Goal: Task Accomplishment & Management: Complete application form

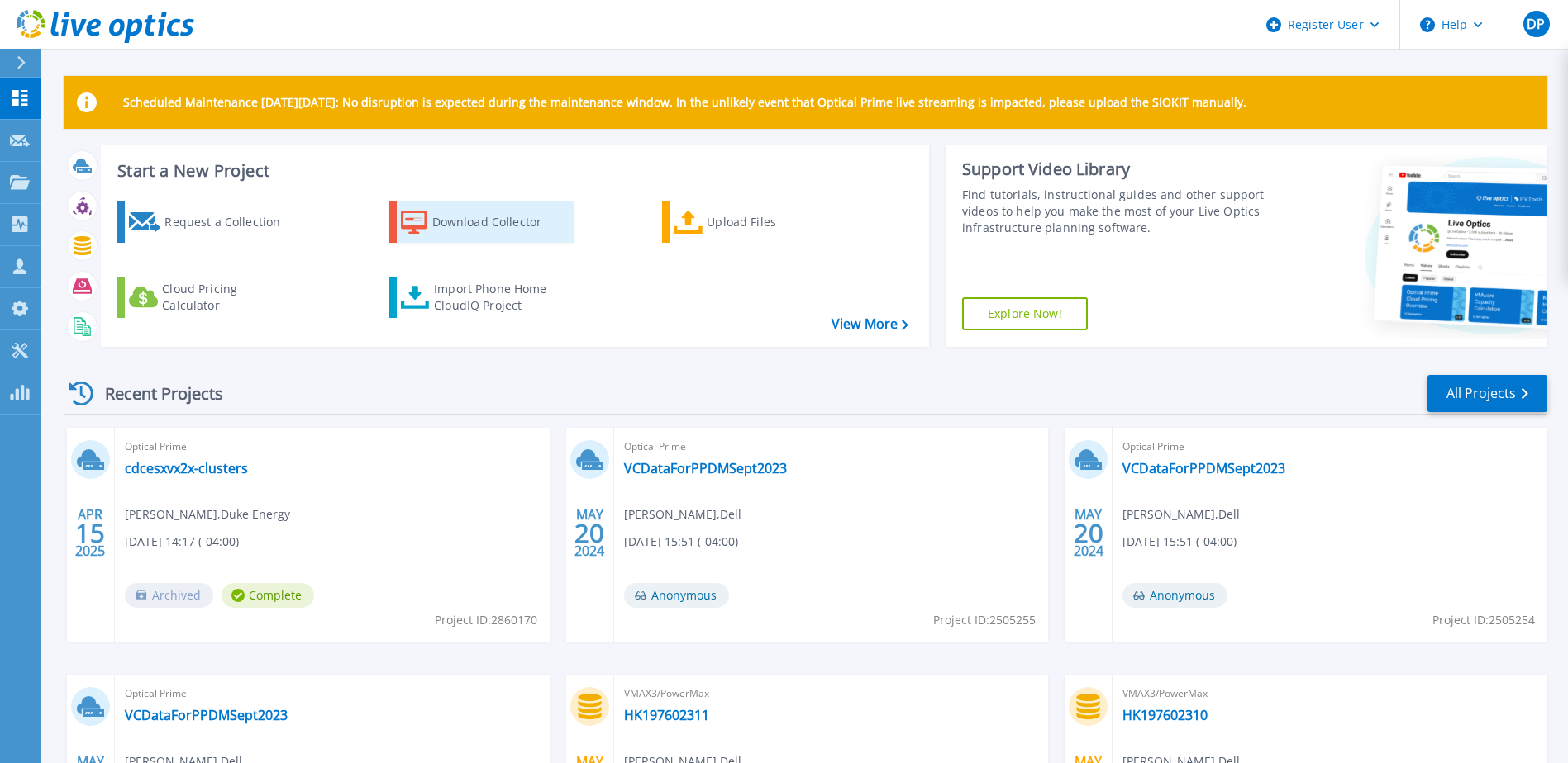
click at [495, 225] on div "Download Collector" at bounding box center [499, 222] width 133 height 33
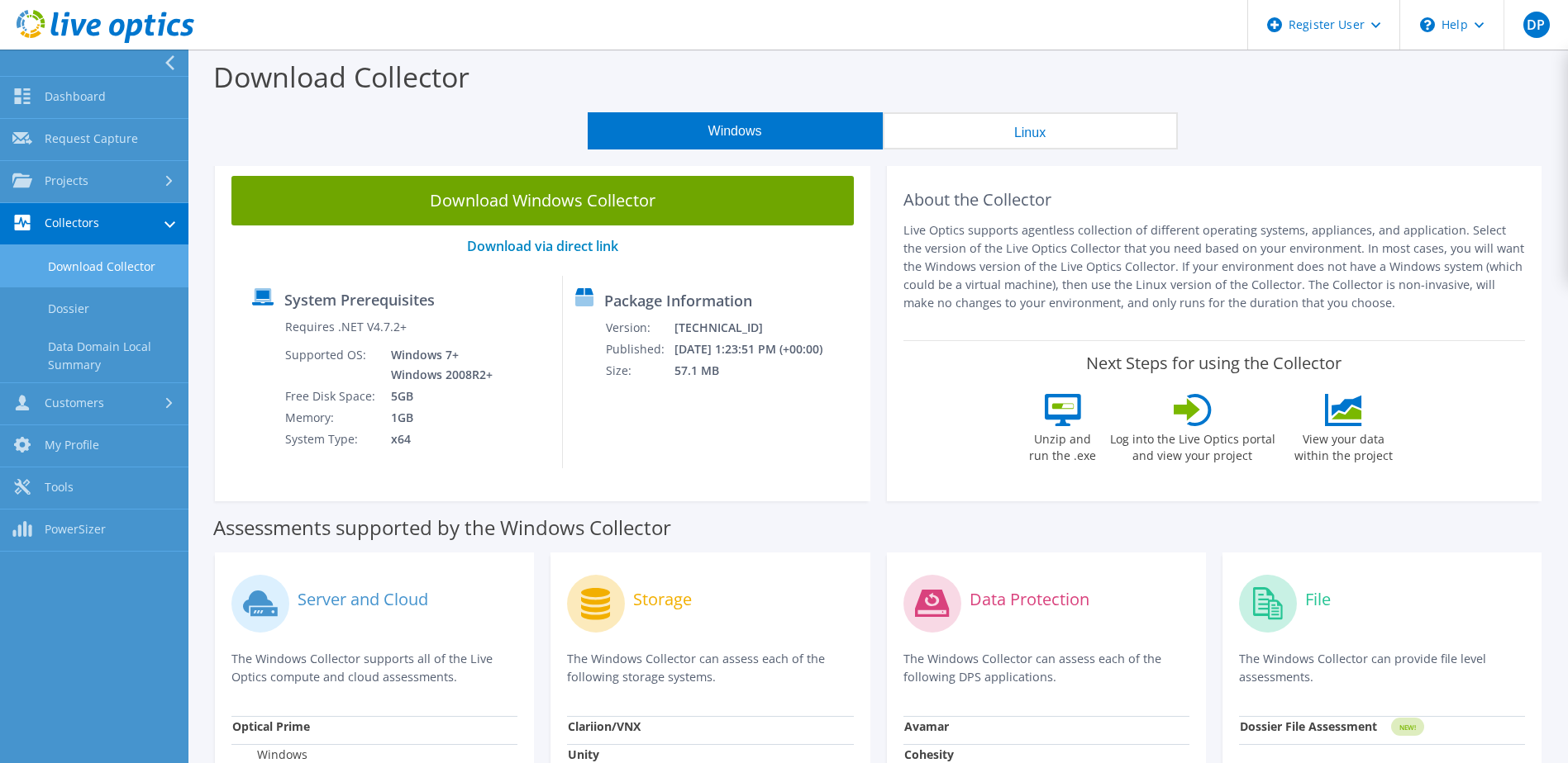
click at [101, 273] on link "Download Collector" at bounding box center [94, 266] width 188 height 42
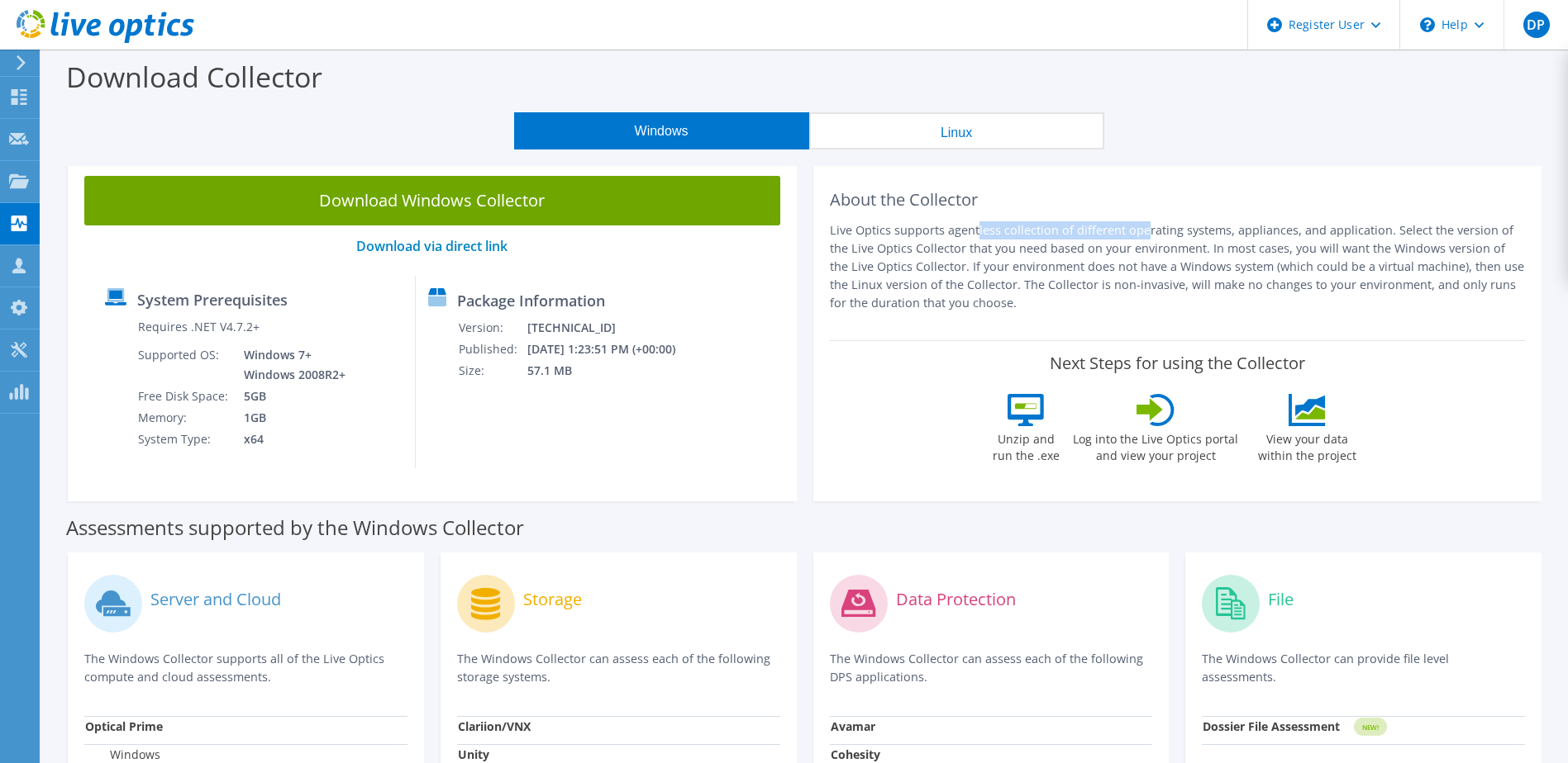
drag, startPoint x: 833, startPoint y: 232, endPoint x: 1014, endPoint y: 224, distance: 181.2
click at [1014, 224] on p "Live Optics supports agentless collection of different operating systems, appli…" at bounding box center [1178, 267] width 696 height 91
click at [1104, 297] on p "Live Optics supports agentless collection of different operating systems, appli…" at bounding box center [1178, 267] width 696 height 91
drag, startPoint x: 966, startPoint y: 287, endPoint x: 967, endPoint y: 302, distance: 15.0
click at [967, 302] on p "Live Optics supports agentless collection of different operating systems, appli…" at bounding box center [1178, 267] width 696 height 91
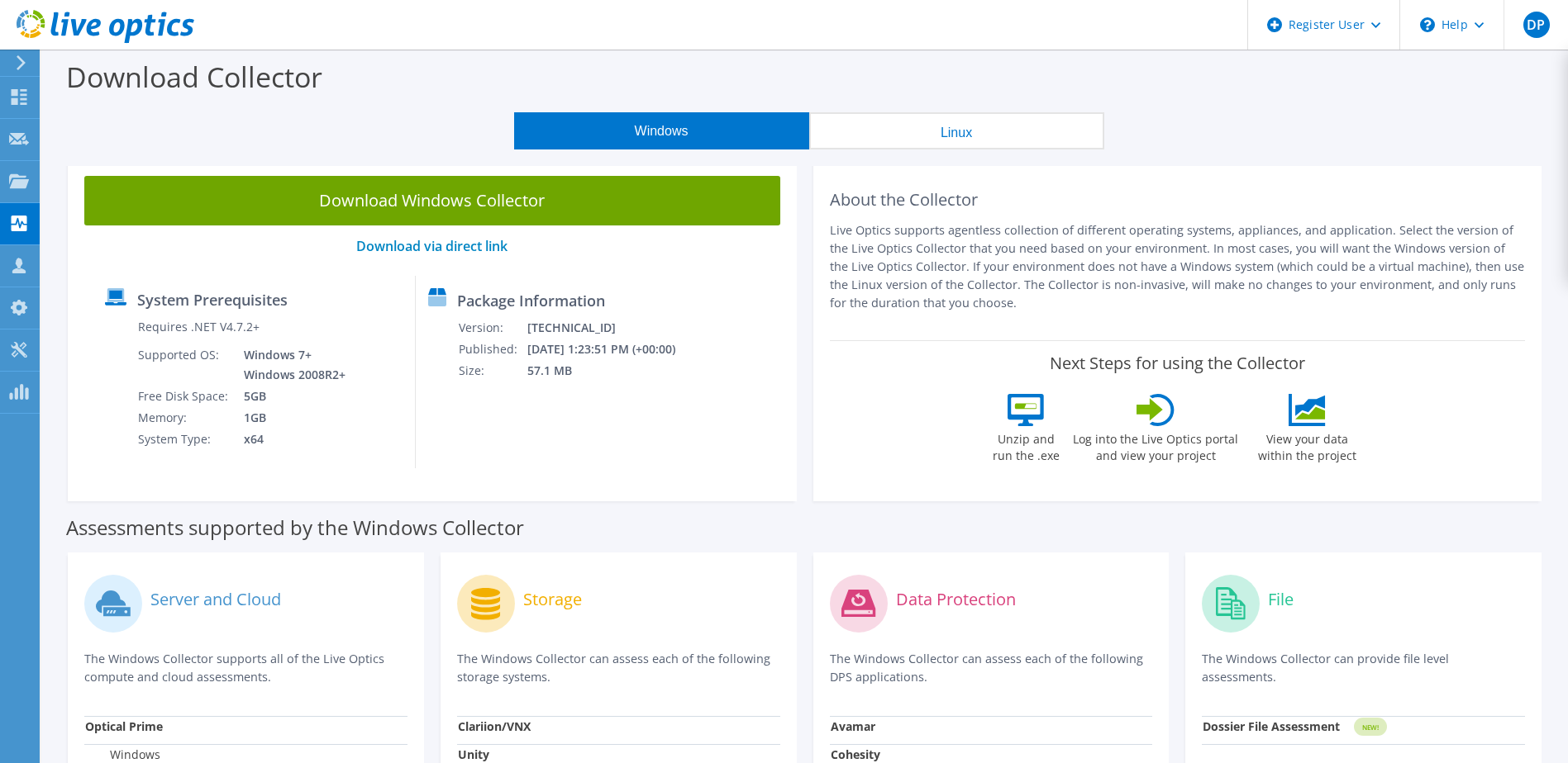
copy p "The Collector is non-invasive, will make no changes to your environment, and on…"
click at [11, 106] on div at bounding box center [19, 99] width 20 height 18
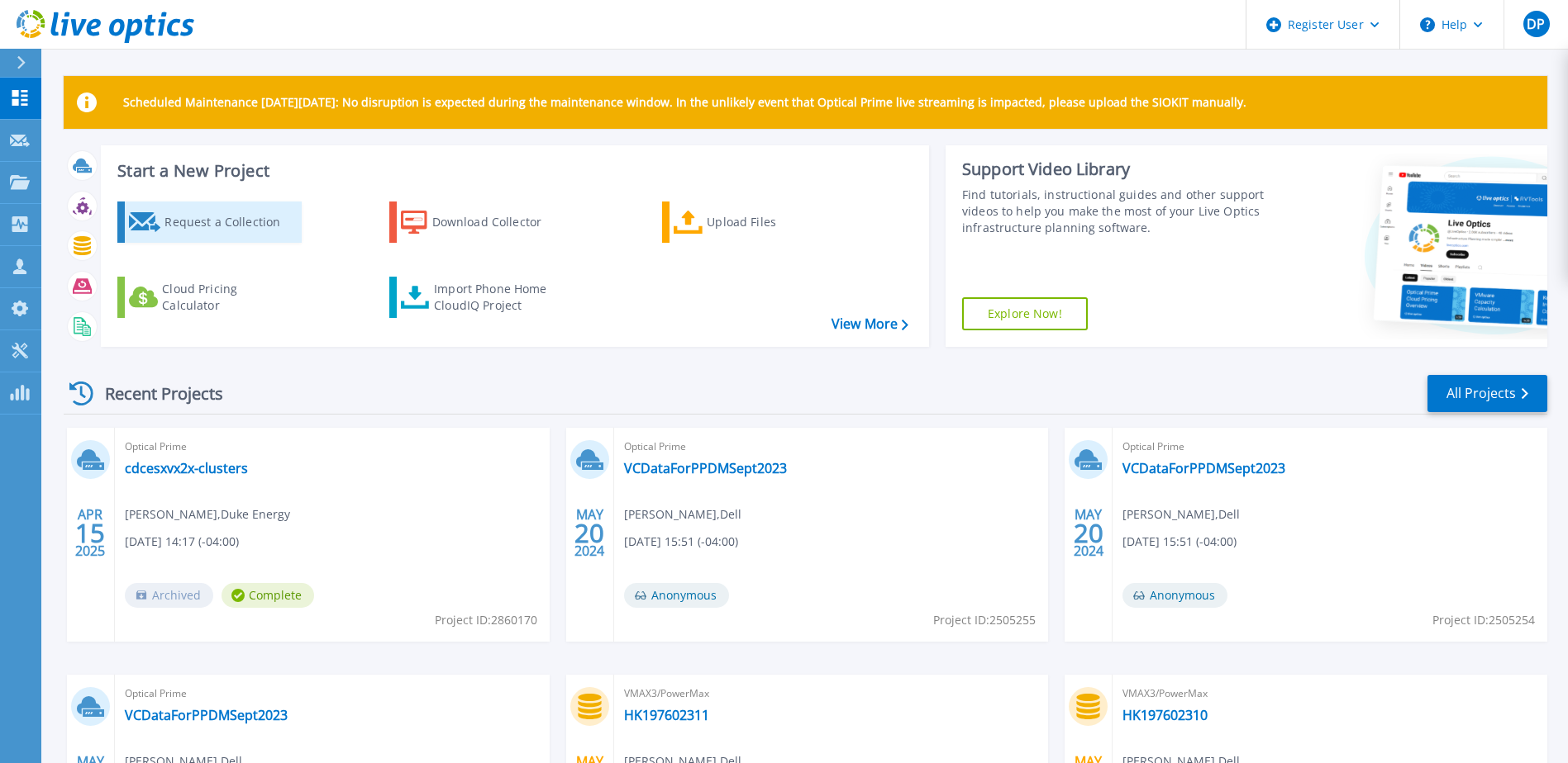
click at [165, 218] on div "Request a Collection" at bounding box center [230, 222] width 133 height 33
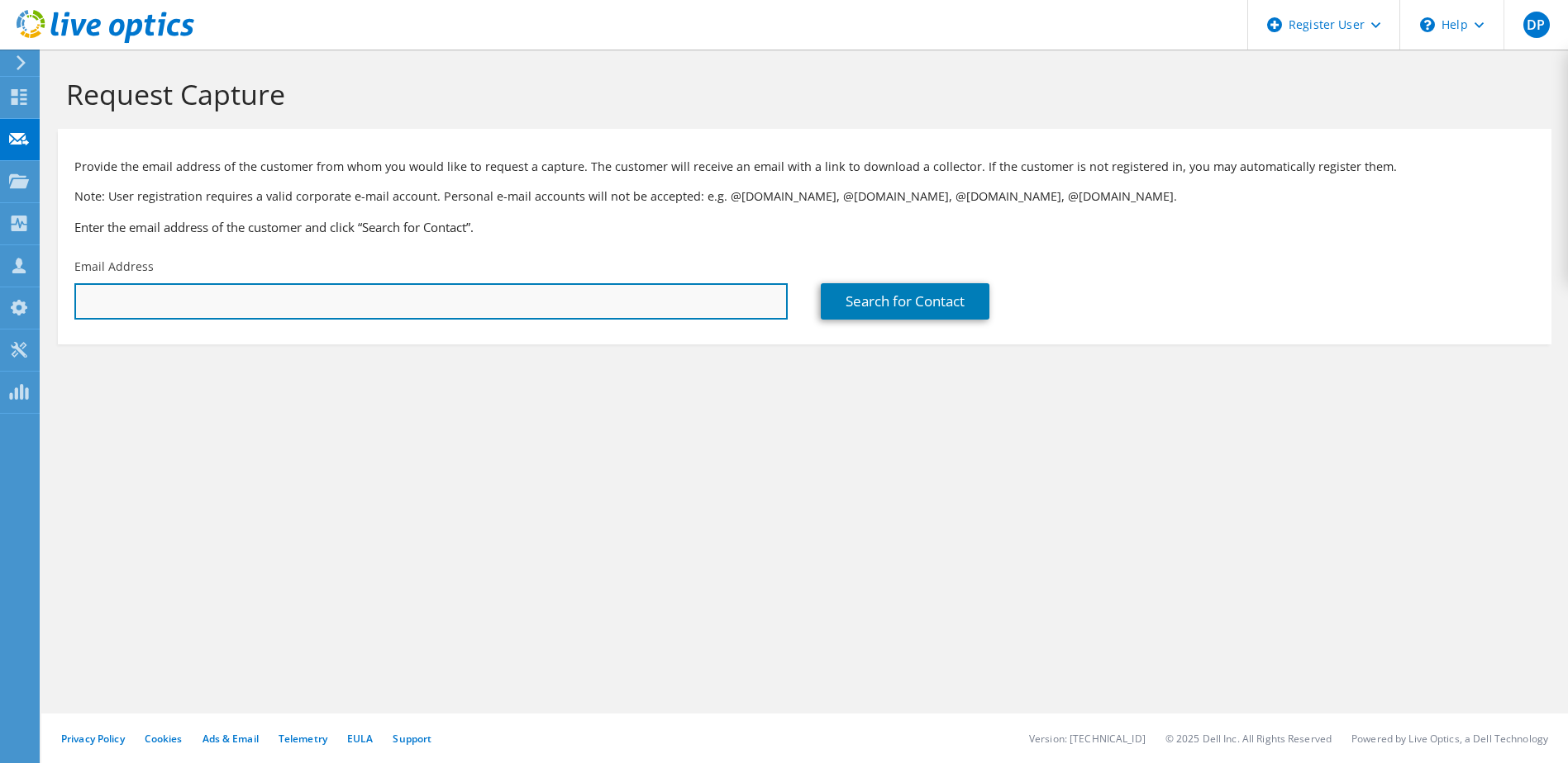
click at [118, 309] on input "text" at bounding box center [431, 302] width 714 height 36
click at [250, 314] on input "text" at bounding box center [431, 302] width 714 height 36
paste input "jermaine.pusey@crh.com"
type input "jermaine.pusey@crh.com"
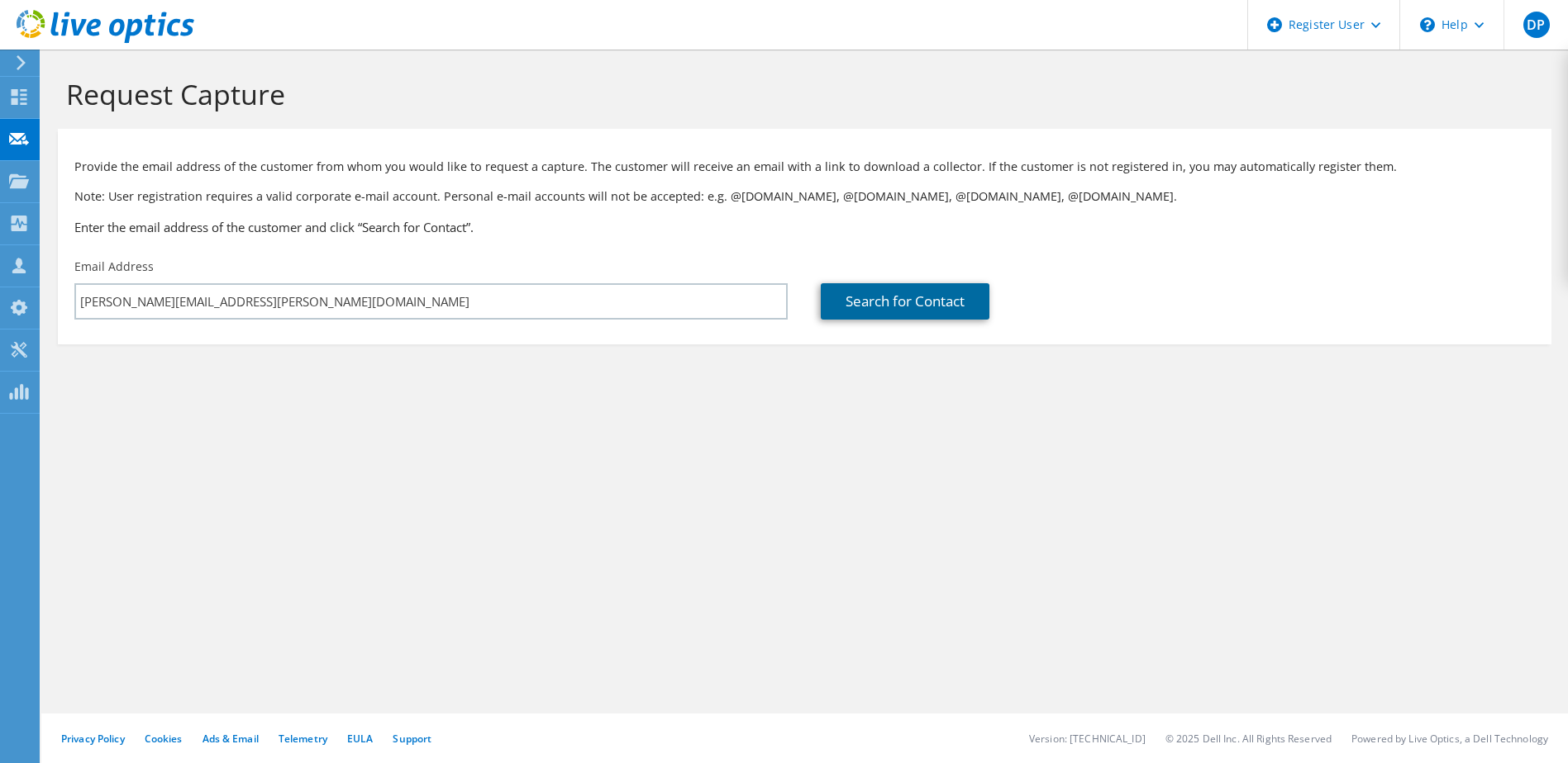
click at [910, 310] on link "Search for Contact" at bounding box center [904, 302] width 168 height 36
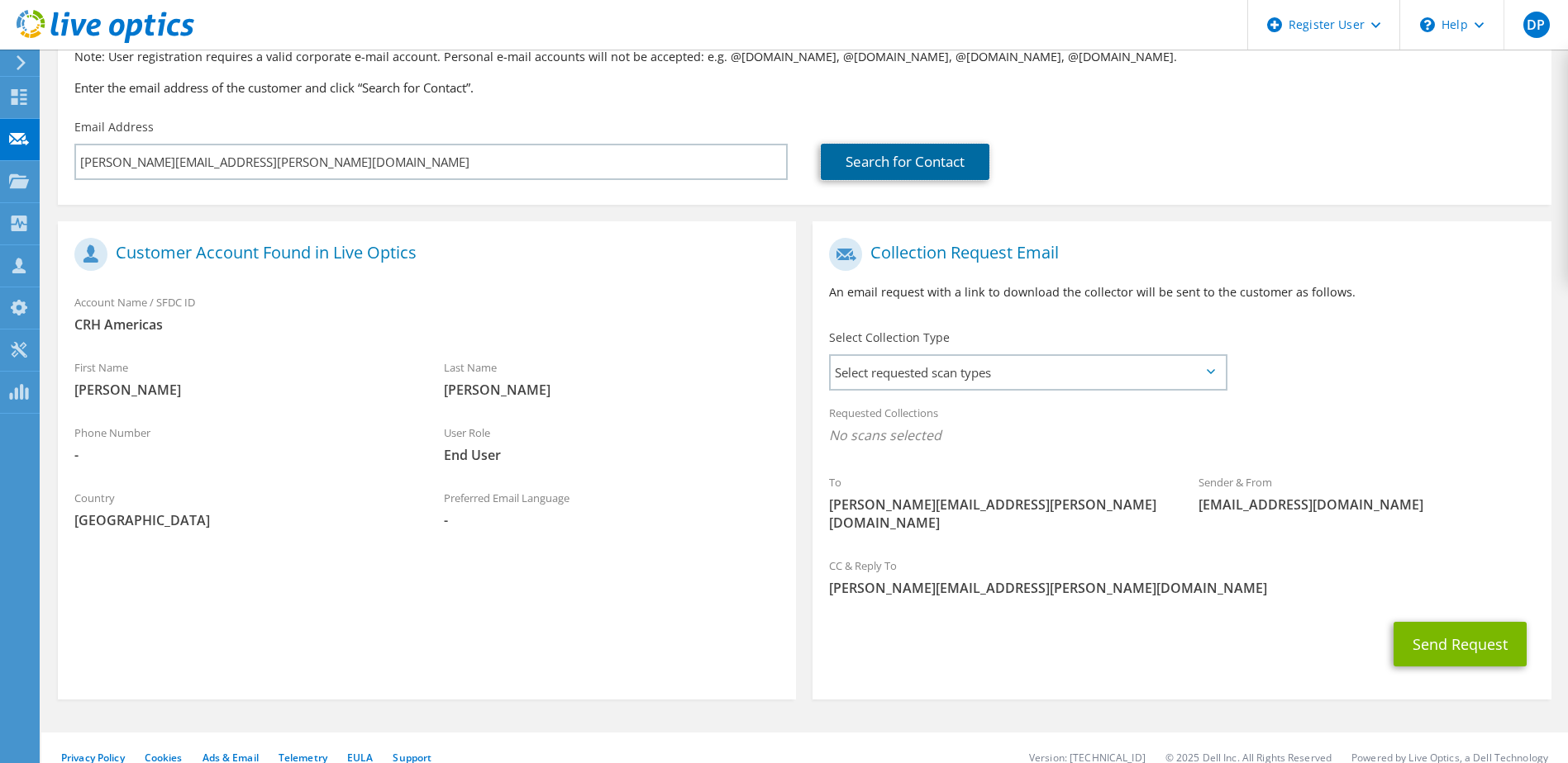
scroll to position [141, 0]
click at [995, 383] on span "Select requested scan types" at bounding box center [1027, 372] width 394 height 33
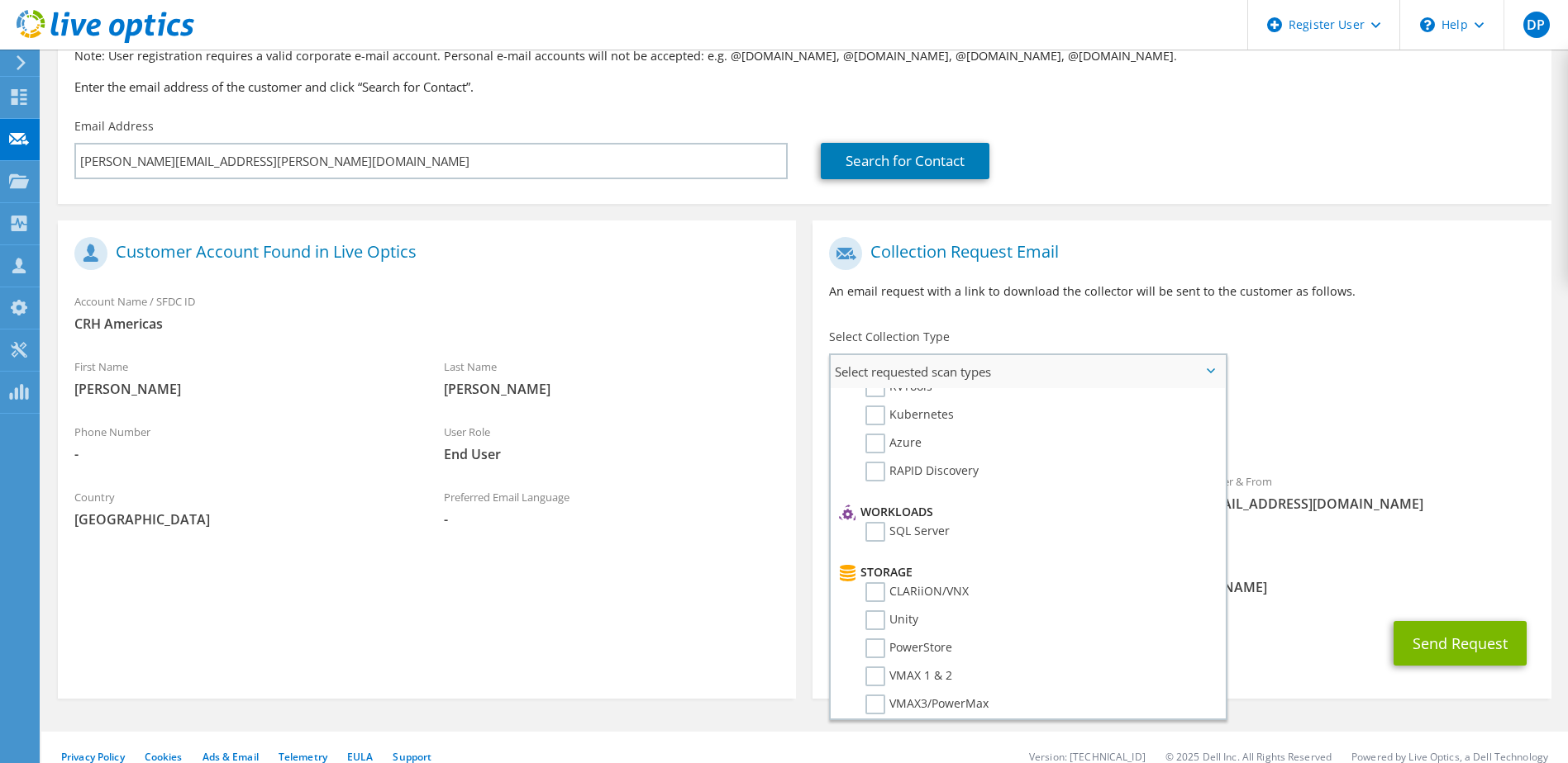
scroll to position [165, 0]
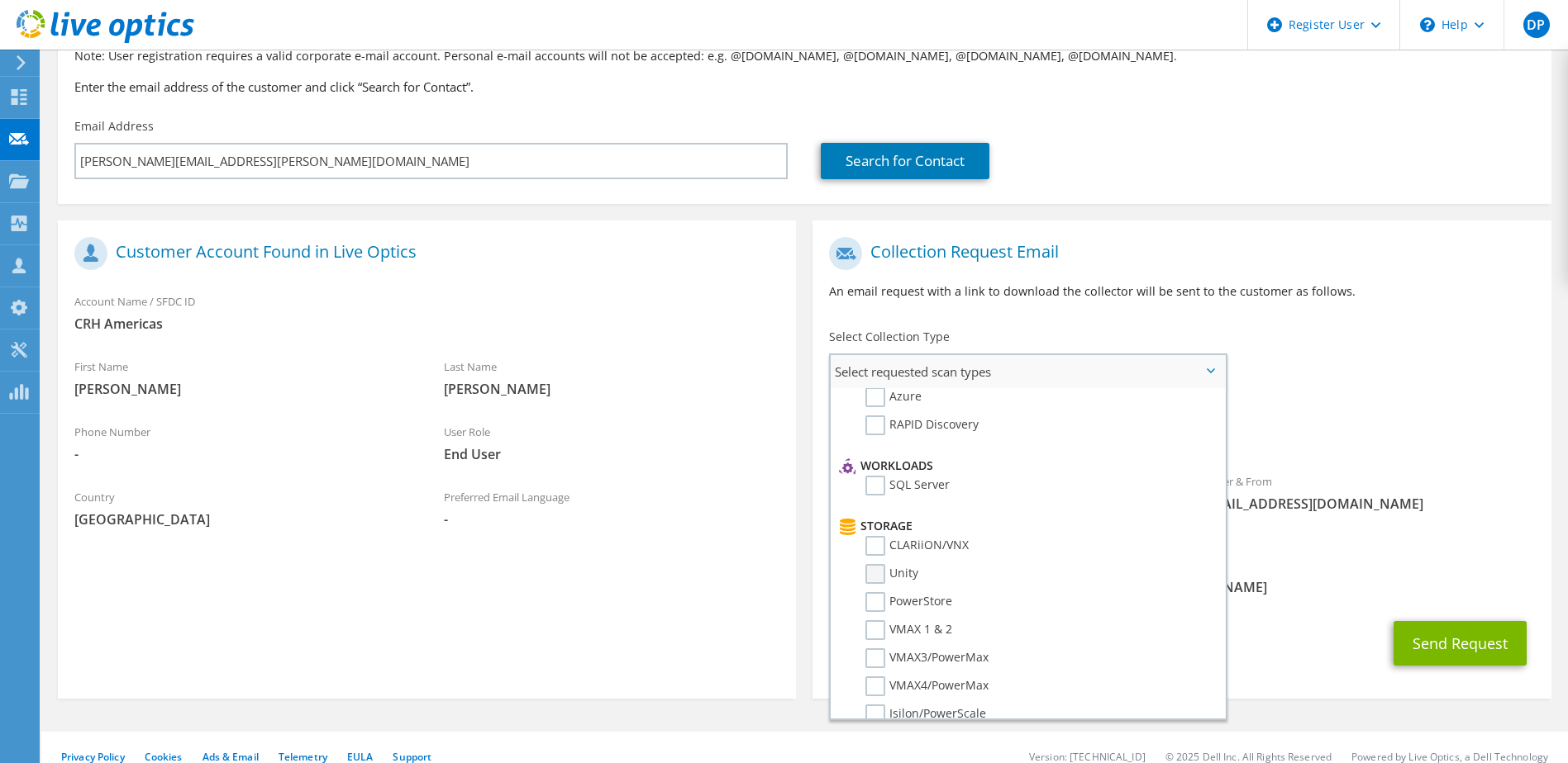
click at [874, 574] on label "Unity" at bounding box center [892, 574] width 53 height 20
click at [0, 0] on input "Unity" at bounding box center [0, 0] width 0 height 0
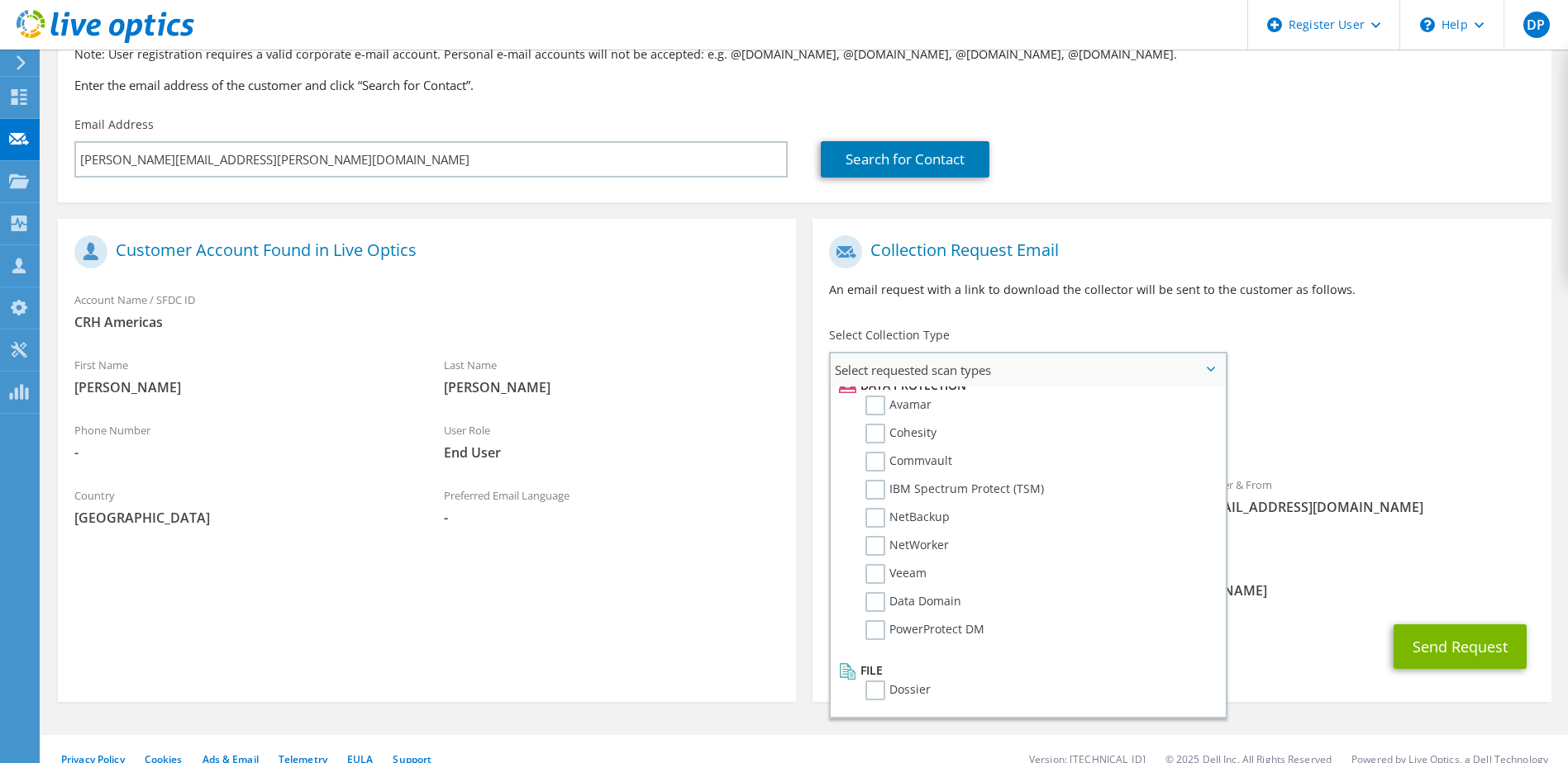
scroll to position [146, 0]
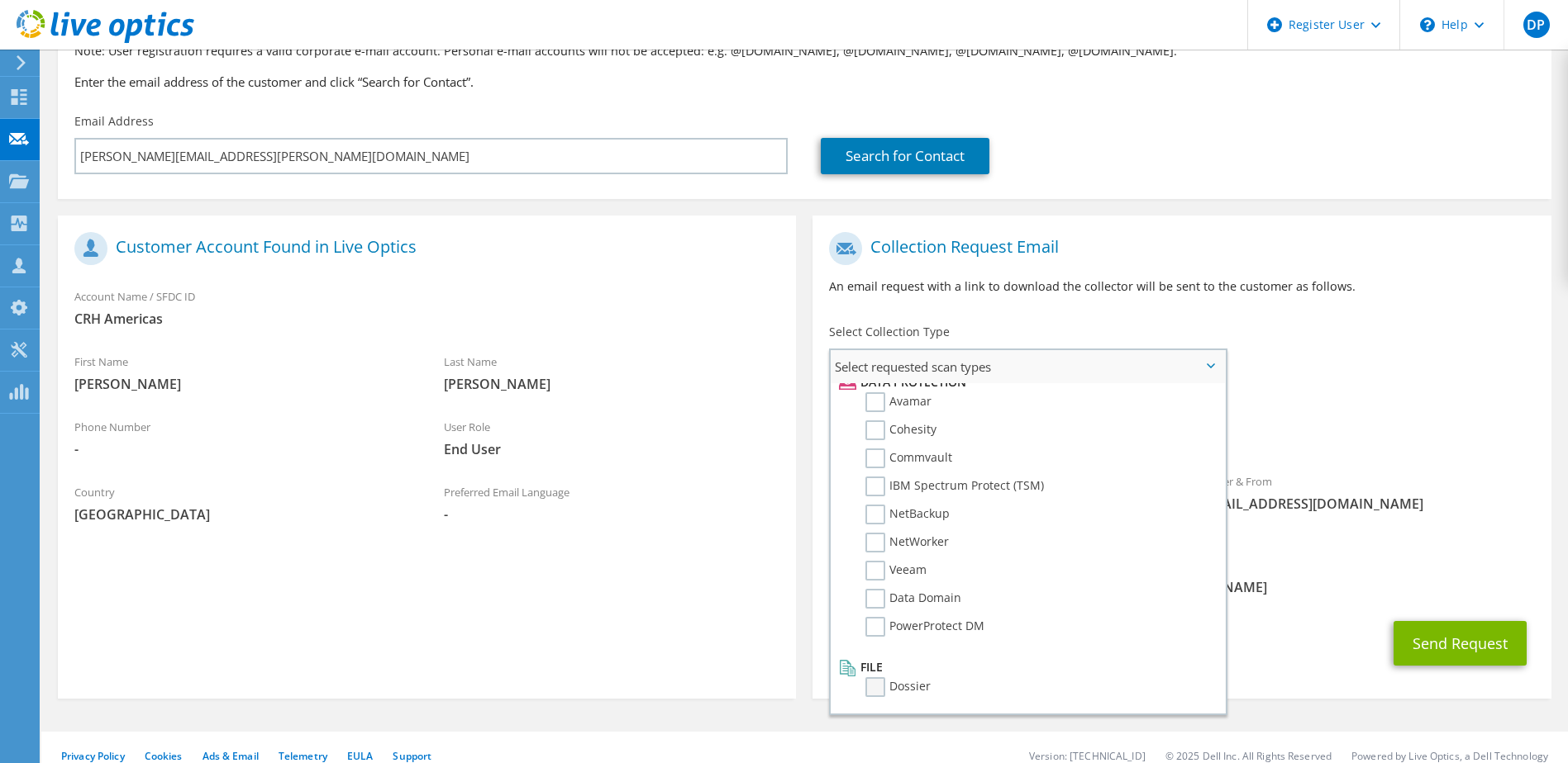
click at [876, 683] on label "Dossier" at bounding box center [898, 688] width 65 height 20
click at [0, 0] on input "Dossier" at bounding box center [0, 0] width 0 height 0
click at [1296, 585] on div "CC & Reply To Danilo.Pezzotti@dell.com" at bounding box center [1181, 576] width 738 height 57
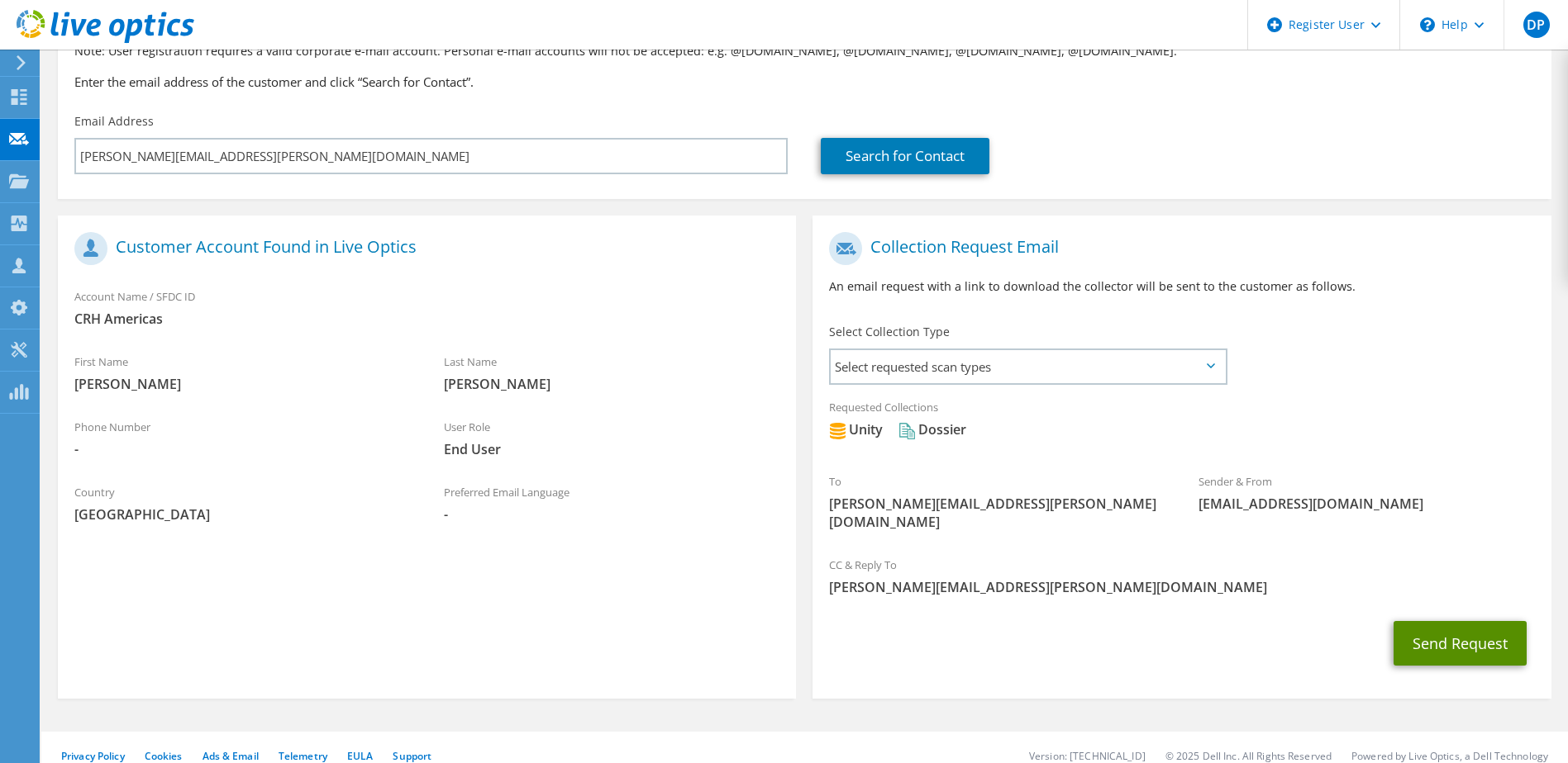
drag, startPoint x: 1469, startPoint y: 628, endPoint x: 1431, endPoint y: 626, distance: 38.1
click at [1469, 628] on button "Send Request" at bounding box center [1459, 644] width 133 height 45
